Goal: Communication & Community: Participate in discussion

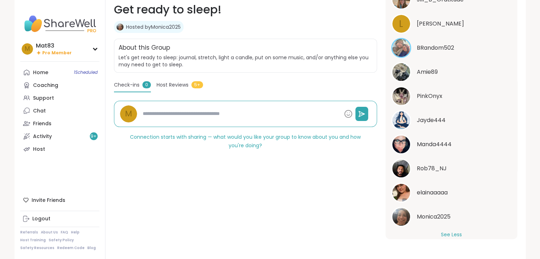
scroll to position [217, 0]
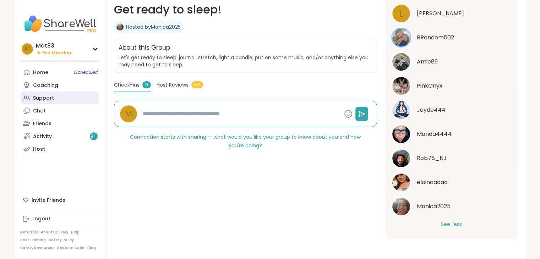
click at [50, 103] on link "Support" at bounding box center [59, 98] width 79 height 13
type textarea "*"
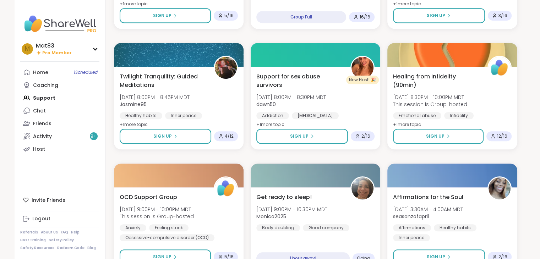
scroll to position [382, 0]
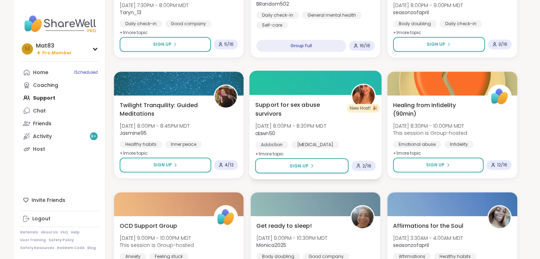
click at [326, 115] on span "Support for sex abuse survivors" at bounding box center [299, 109] width 88 height 17
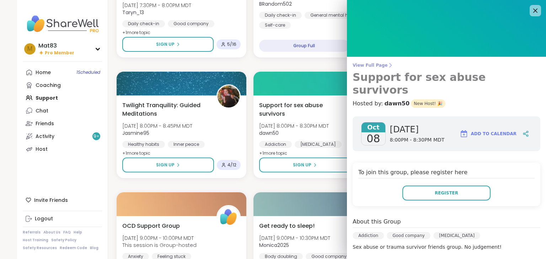
click at [368, 66] on span "View Full Page" at bounding box center [446, 66] width 188 height 6
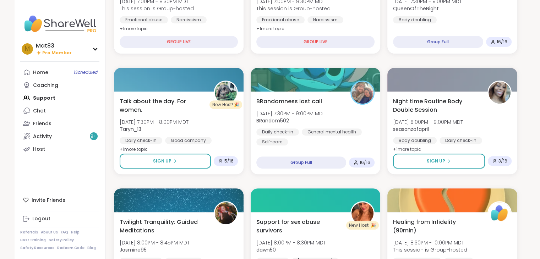
scroll to position [236, 0]
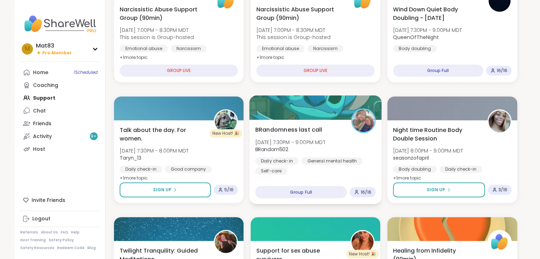
click at [307, 146] on span "BRandom502" at bounding box center [290, 149] width 70 height 7
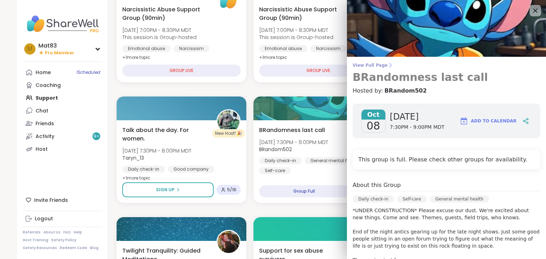
click at [372, 67] on span "View Full Page" at bounding box center [446, 66] width 188 height 6
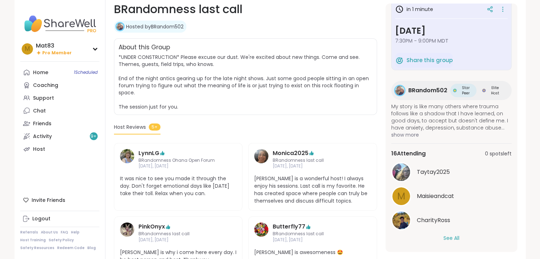
scroll to position [11, 0]
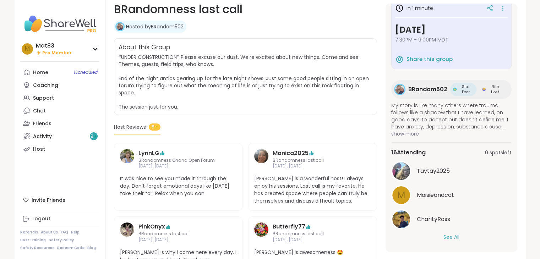
click at [444, 234] on button "See All" at bounding box center [452, 237] width 16 height 7
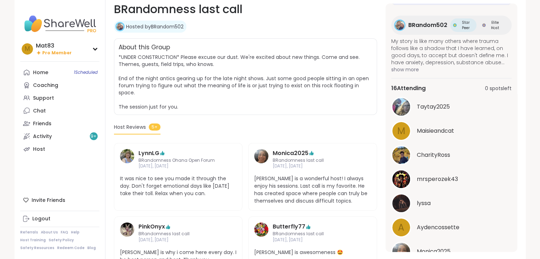
scroll to position [0, 0]
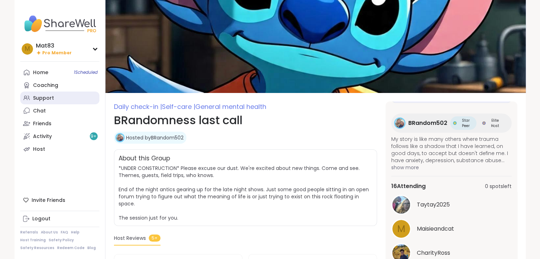
click at [58, 96] on link "Support" at bounding box center [59, 98] width 79 height 13
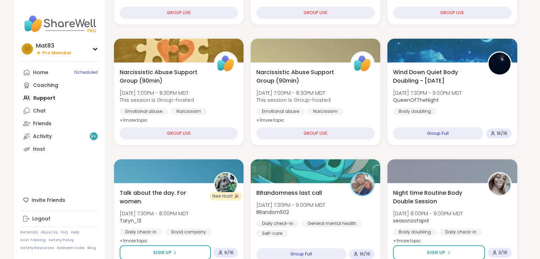
scroll to position [168, 0]
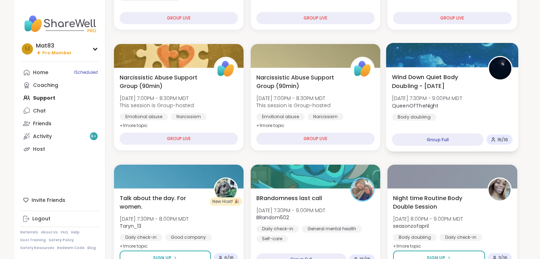
click at [462, 97] on span "[DATE] 7:30PM - 9:00PM MDT" at bounding box center [427, 98] width 70 height 7
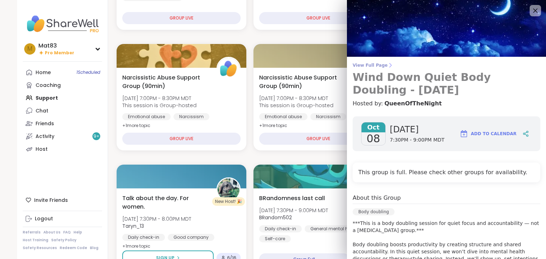
click at [368, 65] on span "View Full Page" at bounding box center [446, 66] width 188 height 6
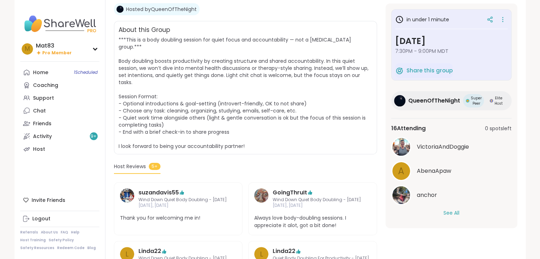
scroll to position [129, 0]
click at [453, 213] on button "See All" at bounding box center [452, 213] width 16 height 7
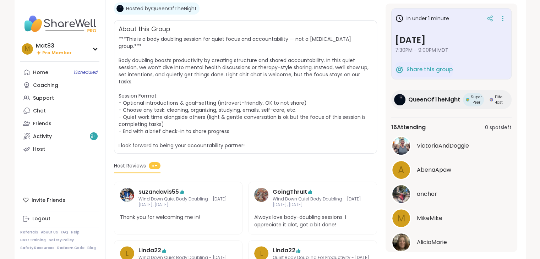
scroll to position [0, 0]
